Goal: Find specific page/section: Find specific page/section

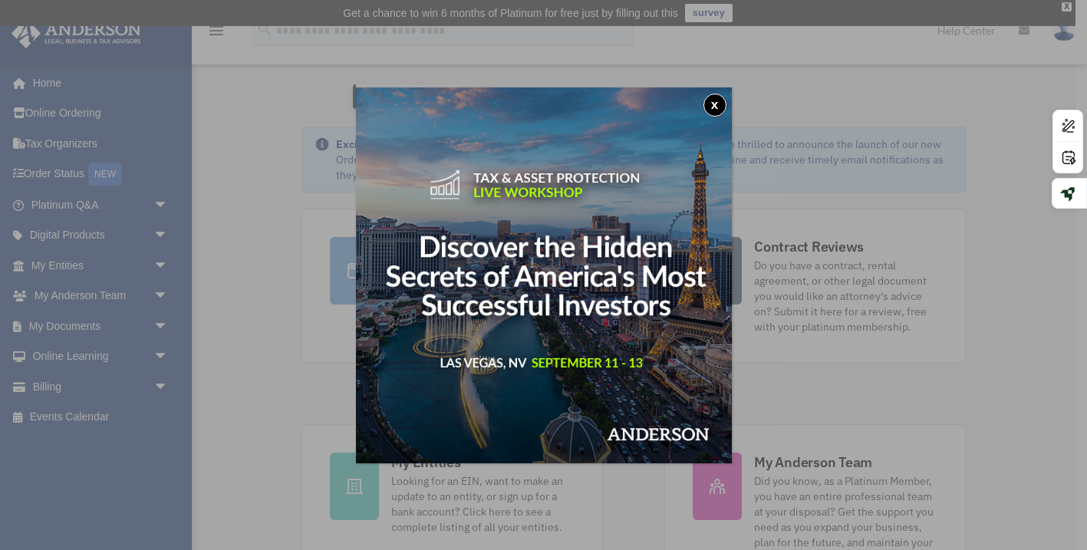
click at [716, 117] on img at bounding box center [544, 275] width 376 height 376
click at [712, 101] on button "x" at bounding box center [714, 105] width 23 height 23
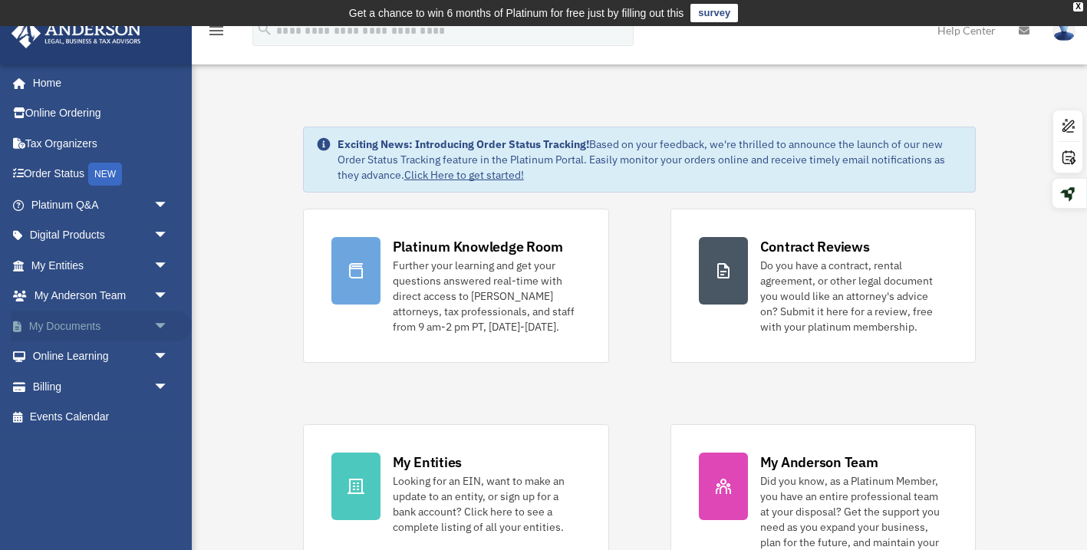
click at [155, 323] on span "arrow_drop_down" at bounding box center [168, 326] width 31 height 31
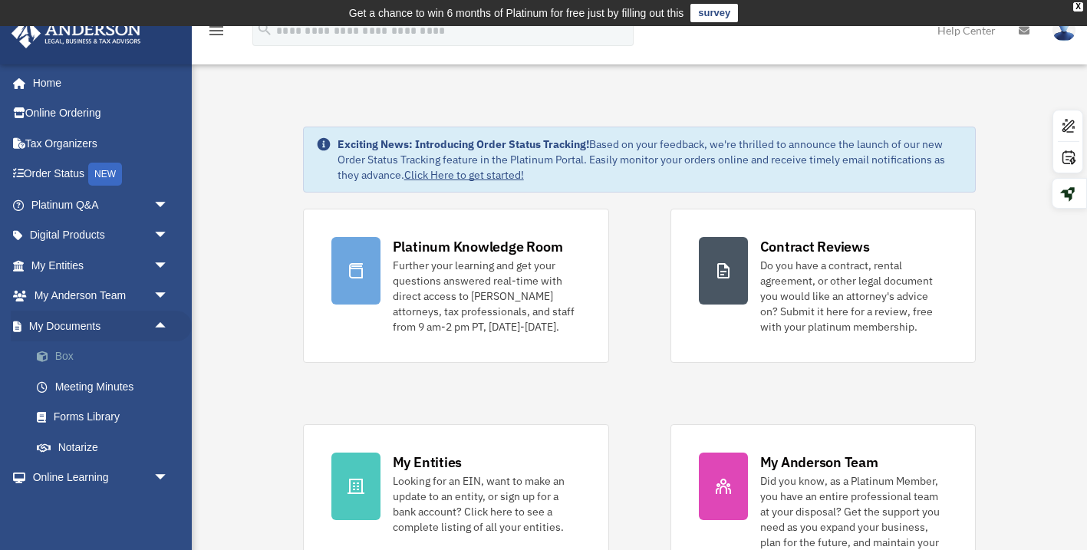
click at [74, 355] on link "Box" at bounding box center [106, 356] width 170 height 31
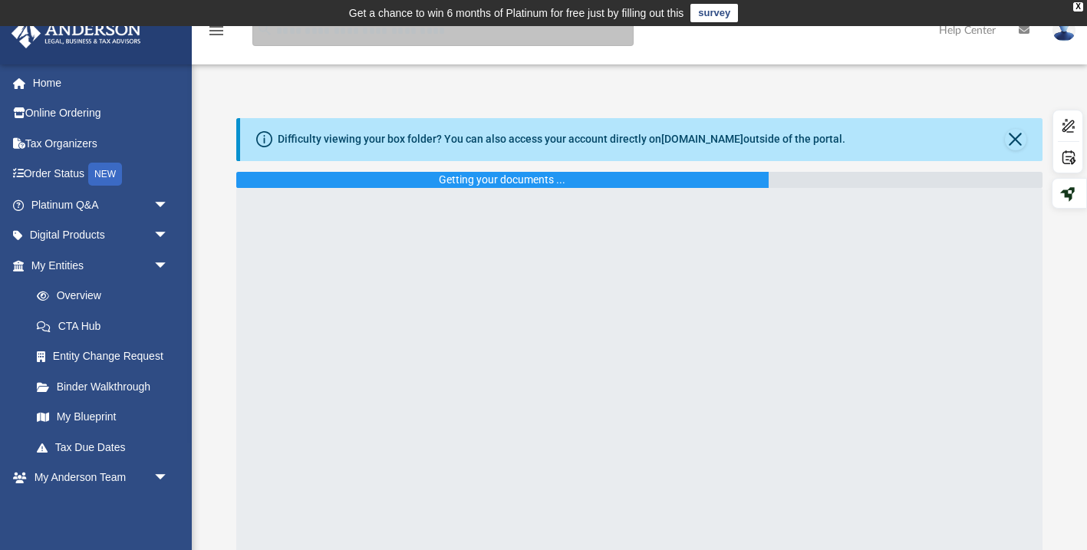
click at [410, 42] on input "search" at bounding box center [442, 30] width 381 height 31
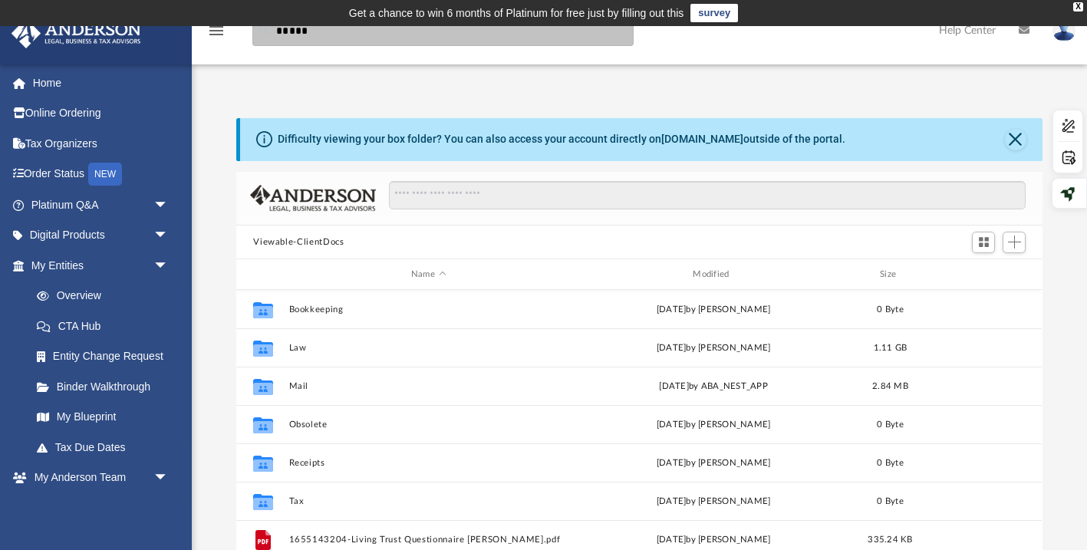
scroll to position [348, 805]
type input "*****"
